Goal: Task Accomplishment & Management: Use online tool/utility

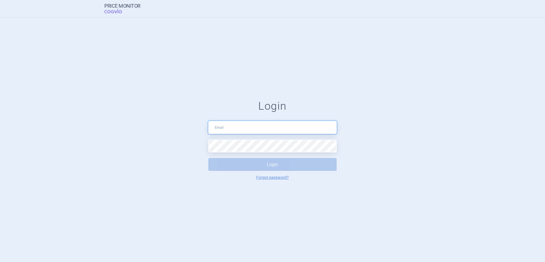
click at [273, 128] on input "text" at bounding box center [272, 127] width 128 height 13
type input "[PERSON_NAME][EMAIL_ADDRESS][PERSON_NAME][DOMAIN_NAME]"
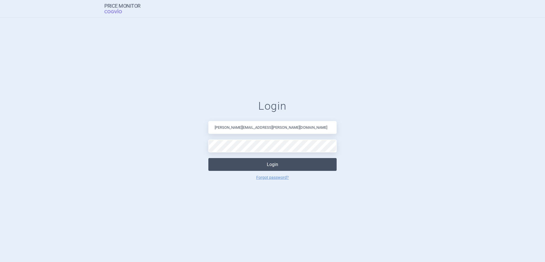
click at [268, 166] on button "Login" at bounding box center [272, 164] width 128 height 13
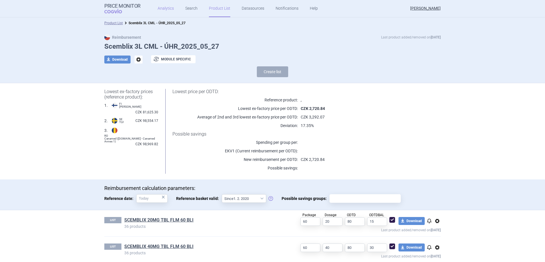
click at [168, 10] on link "Analytics" at bounding box center [166, 8] width 16 height 17
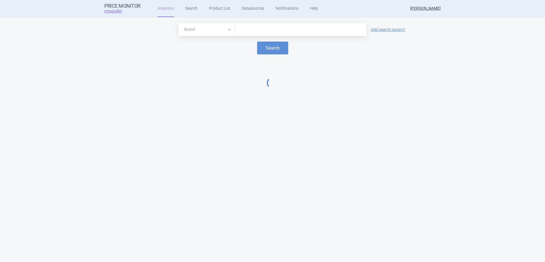
click at [255, 32] on input "text" at bounding box center [301, 29] width 126 height 7
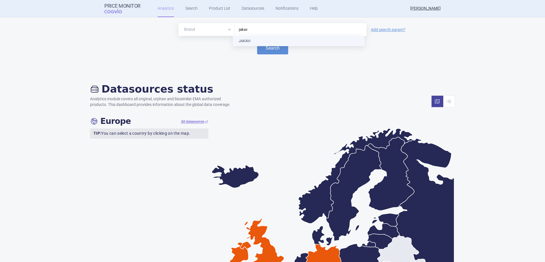
type input "jakavi"
click at [274, 46] on button "Search" at bounding box center [272, 48] width 31 height 13
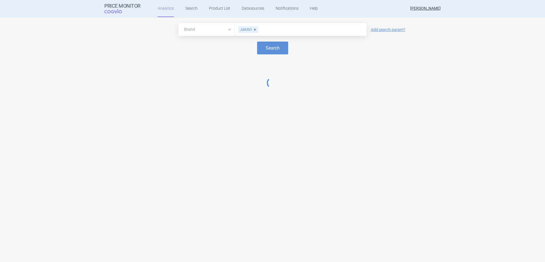
select select "EUR"
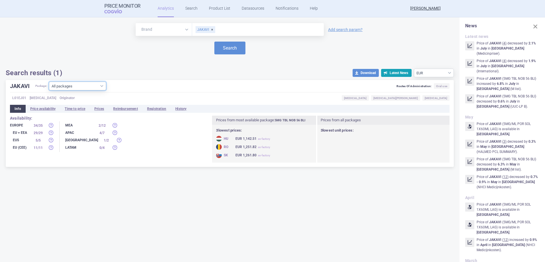
click at [103, 88] on select "All packages 10MG TBL NOB 14 BLI ( 4 ) 10MG TBL NOB 168(3X56) BLI ( 3 ) 10MG TB…" at bounding box center [77, 86] width 57 height 9
click at [101, 84] on select "All packages 10MG TBL NOB 14 BLI ( 4 ) 10MG TBL NOB 168(3X56) BLI ( 3 ) 10MG TB…" at bounding box center [77, 86] width 57 height 9
click at [87, 87] on select "All packages 10MG TBL NOB 14 BLI ( 4 ) 10MG TBL NOB 168(3X56) BLI ( 3 ) 10MG TB…" at bounding box center [77, 86] width 57 height 9
click at [68, 84] on select "All packages 10MG TBL NOB 14 BLI ( 4 ) 10MG TBL NOB 168(3X56) BLI ( 3 ) 10MG TB…" at bounding box center [77, 86] width 57 height 9
select select "af92b6f3-350b-4cdd-b23e-d0e216658e3e"
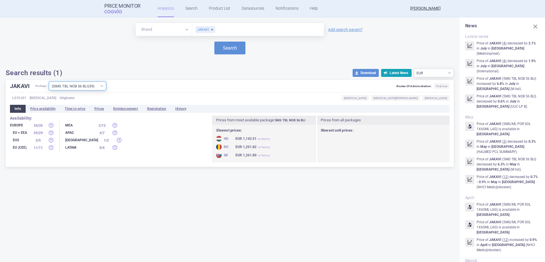
click at [50, 90] on select "All packages 10MG TBL NOB 14 BLI ( 4 ) 10MG TBL NOB 168(3X56) BLI ( 3 ) 10MG TB…" at bounding box center [77, 86] width 57 height 9
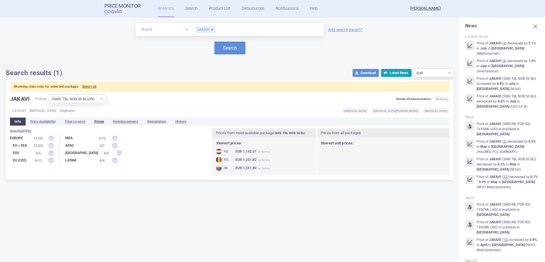
click at [100, 122] on li "Prices" at bounding box center [99, 122] width 19 height 8
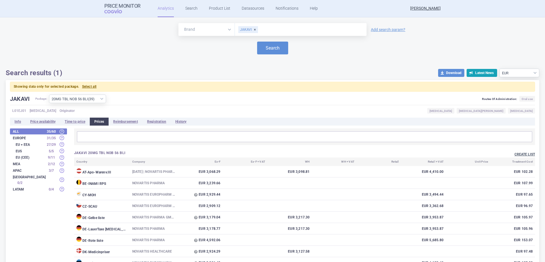
click at [514, 154] on button "Create list" at bounding box center [524, 154] width 21 height 5
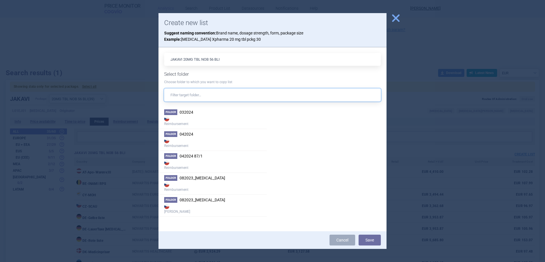
click at [228, 93] on input "text" at bounding box center [272, 95] width 217 height 13
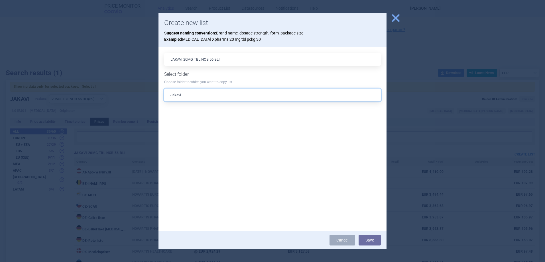
type input "Jakavi"
click at [396, 23] on span "close" at bounding box center [396, 18] width 10 height 10
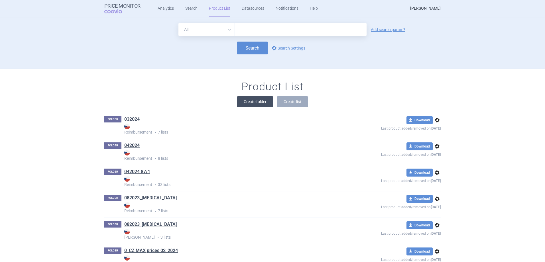
scroll to position [52, 0]
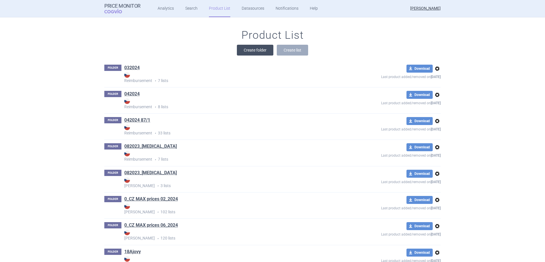
click at [262, 51] on button "Create folder" at bounding box center [255, 50] width 36 height 11
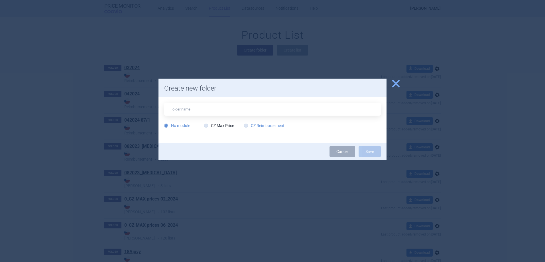
click at [259, 125] on label "CZ Reimbursement" at bounding box center [264, 126] width 40 height 6
click at [250, 125] on input "CZ Reimbursement" at bounding box center [247, 126] width 6 height 6
radio input "true"
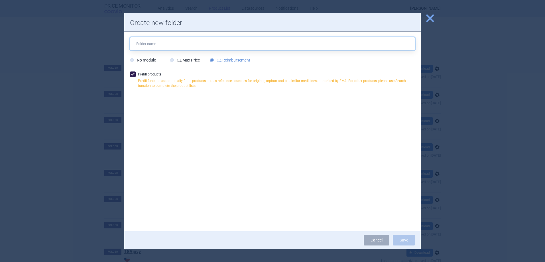
click at [221, 47] on input "text" at bounding box center [272, 43] width 285 height 13
type input "Jakavi RMB price_2025_08_11"
click at [407, 239] on button "Save" at bounding box center [404, 240] width 22 height 11
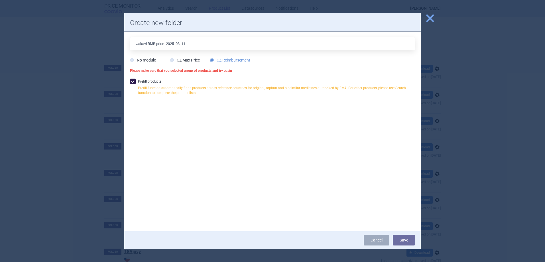
click at [149, 81] on label "Prefill products Prefill function automatically finds products across reference…" at bounding box center [272, 89] width 285 height 20
checkbox input "false"
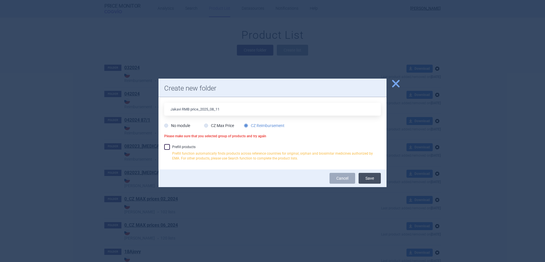
click at [364, 181] on button "Save" at bounding box center [370, 178] width 22 height 11
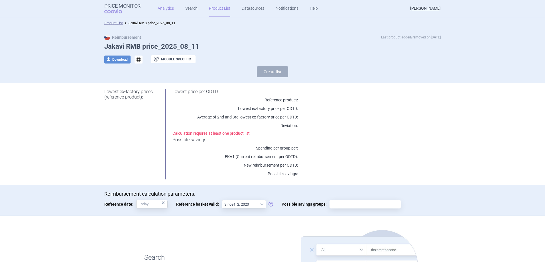
click at [162, 10] on link "Analytics" at bounding box center [166, 8] width 16 height 17
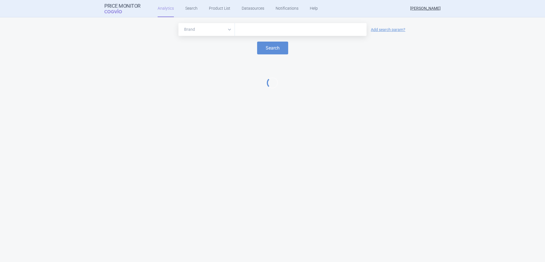
click at [257, 33] on input "text" at bounding box center [301, 29] width 126 height 7
type input "jakavi"
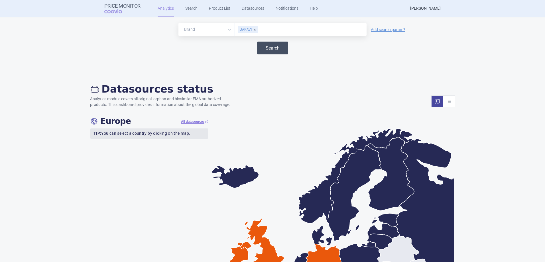
click at [262, 47] on button "Search" at bounding box center [272, 48] width 31 height 13
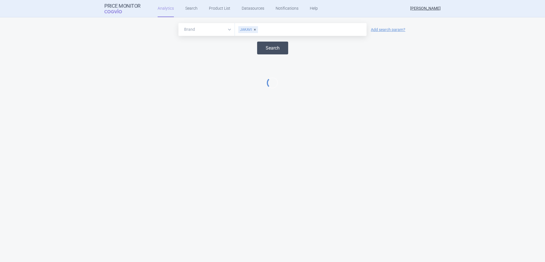
select select "EUR"
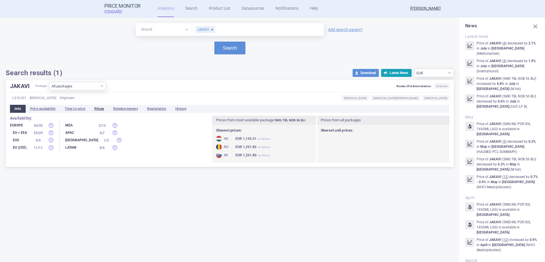
click at [106, 107] on li "Prices" at bounding box center [99, 109] width 19 height 8
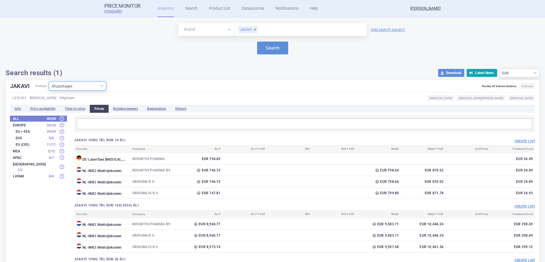
click at [90, 84] on select "All packages 10MG TBL NOB 14 BLI ( 4 ) 10MG TBL NOB 168(3X56) BLI ( 3 ) 10MG TB…" at bounding box center [77, 86] width 57 height 9
select select "af92b6f3-350b-4cdd-b23e-d0e216658e3e"
click at [50, 90] on select "All packages 10MG TBL NOB 14 BLI ( 4 ) 10MG TBL NOB 168(3X56) BLI ( 3 ) 10MG TB…" at bounding box center [77, 86] width 57 height 9
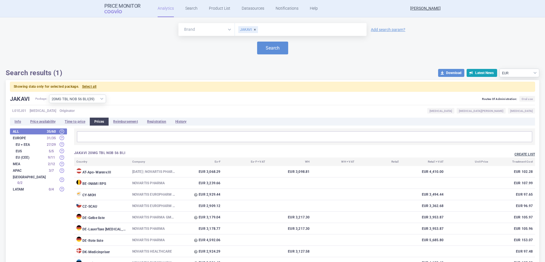
click at [521, 154] on button "Create list" at bounding box center [524, 154] width 21 height 5
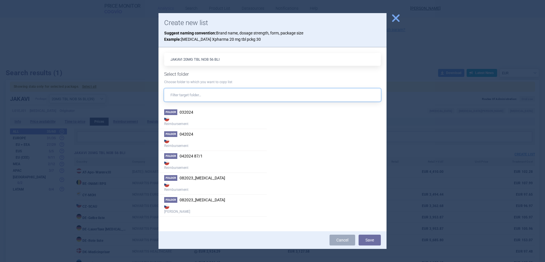
click at [243, 92] on input "text" at bounding box center [272, 95] width 217 height 13
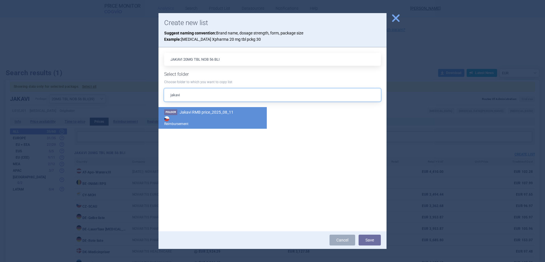
type input "jakavi"
click at [228, 112] on span "Jakavi RMB price_2025_08_11" at bounding box center [207, 112] width 54 height 5
click at [373, 241] on button "Save" at bounding box center [370, 240] width 22 height 11
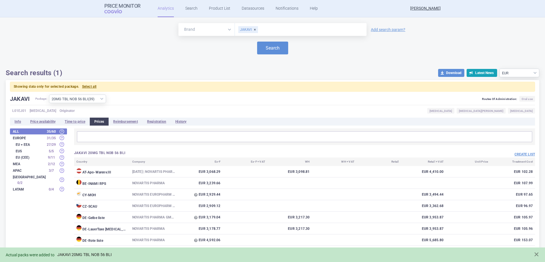
click at [104, 255] on link "JAKAVI 20MG TBL NOB 56 BLI" at bounding box center [84, 255] width 54 height 5
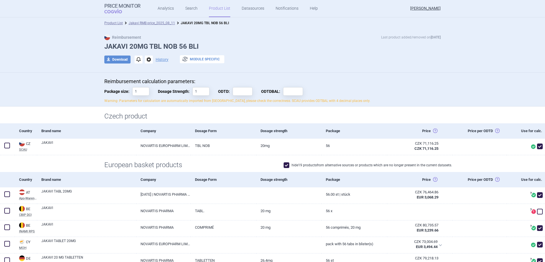
click at [209, 59] on button "exchange Module specific" at bounding box center [202, 59] width 44 height 8
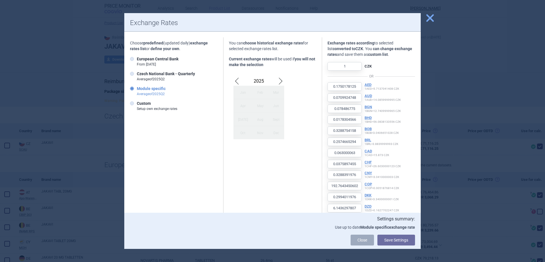
click at [430, 19] on span "close" at bounding box center [430, 18] width 10 height 10
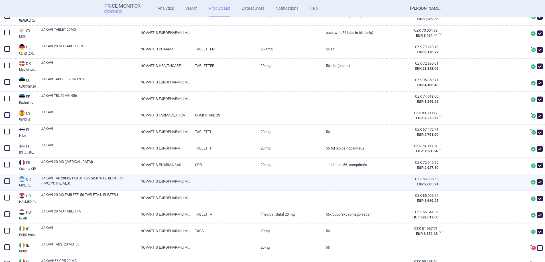
scroll to position [221, 0]
